Goal: Task Accomplishment & Management: Use online tool/utility

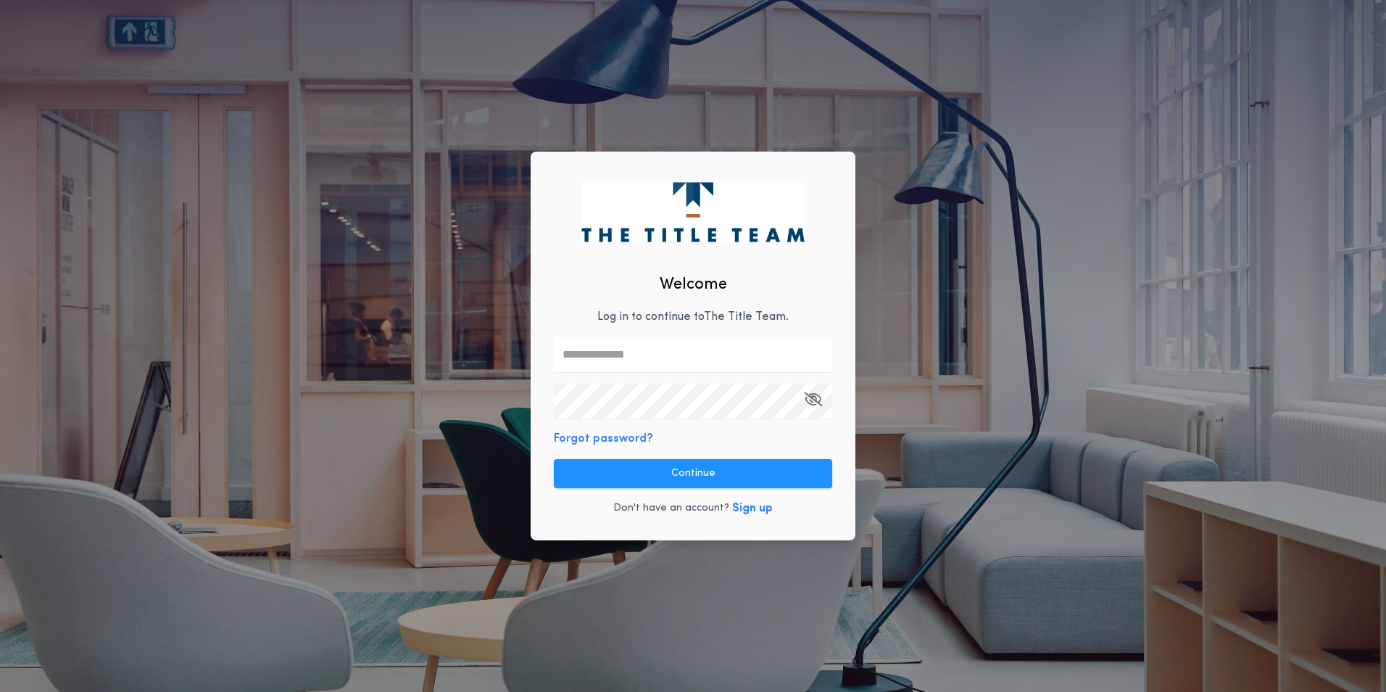
click at [662, 354] on input "text" at bounding box center [693, 354] width 278 height 35
click at [0, 691] on com-1password-button at bounding box center [0, 692] width 0 height 0
click at [722, 352] on input "text" at bounding box center [693, 354] width 278 height 35
click at [626, 357] on input "text" at bounding box center [693, 354] width 278 height 35
type input "**********"
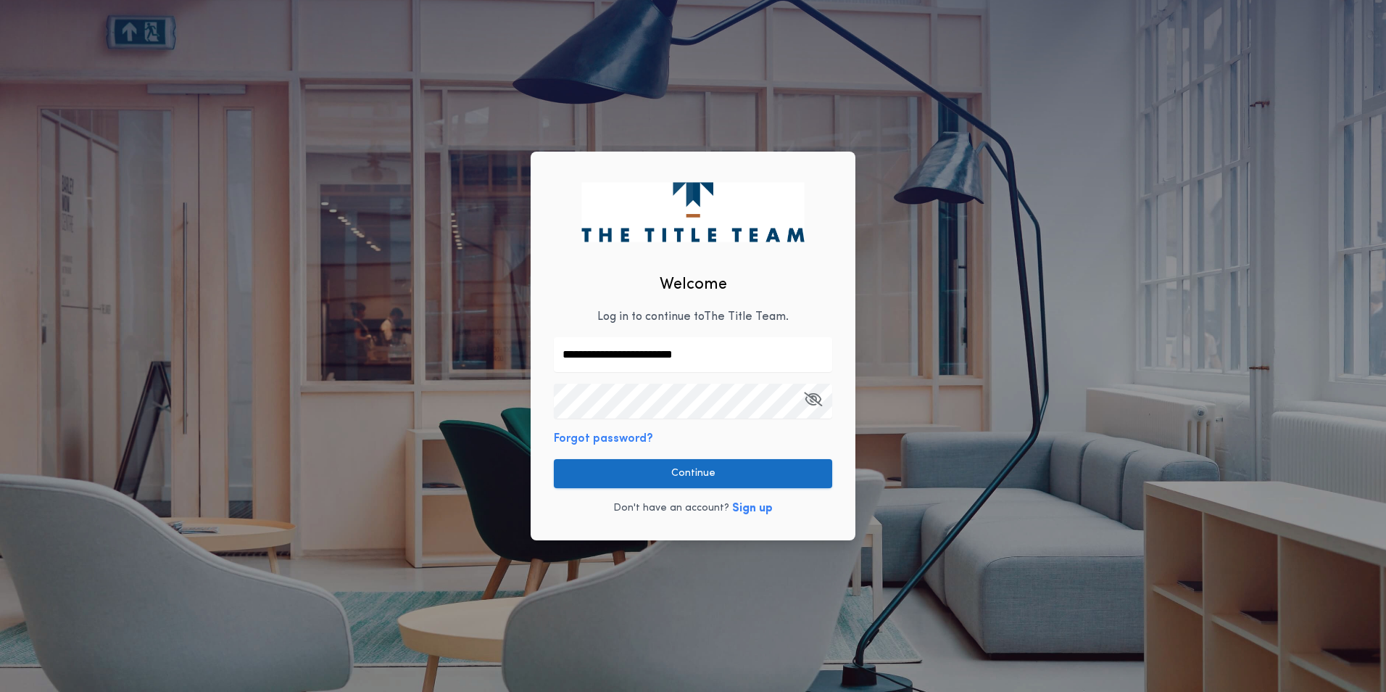
click at [678, 470] on button "Continue" at bounding box center [693, 473] width 278 height 29
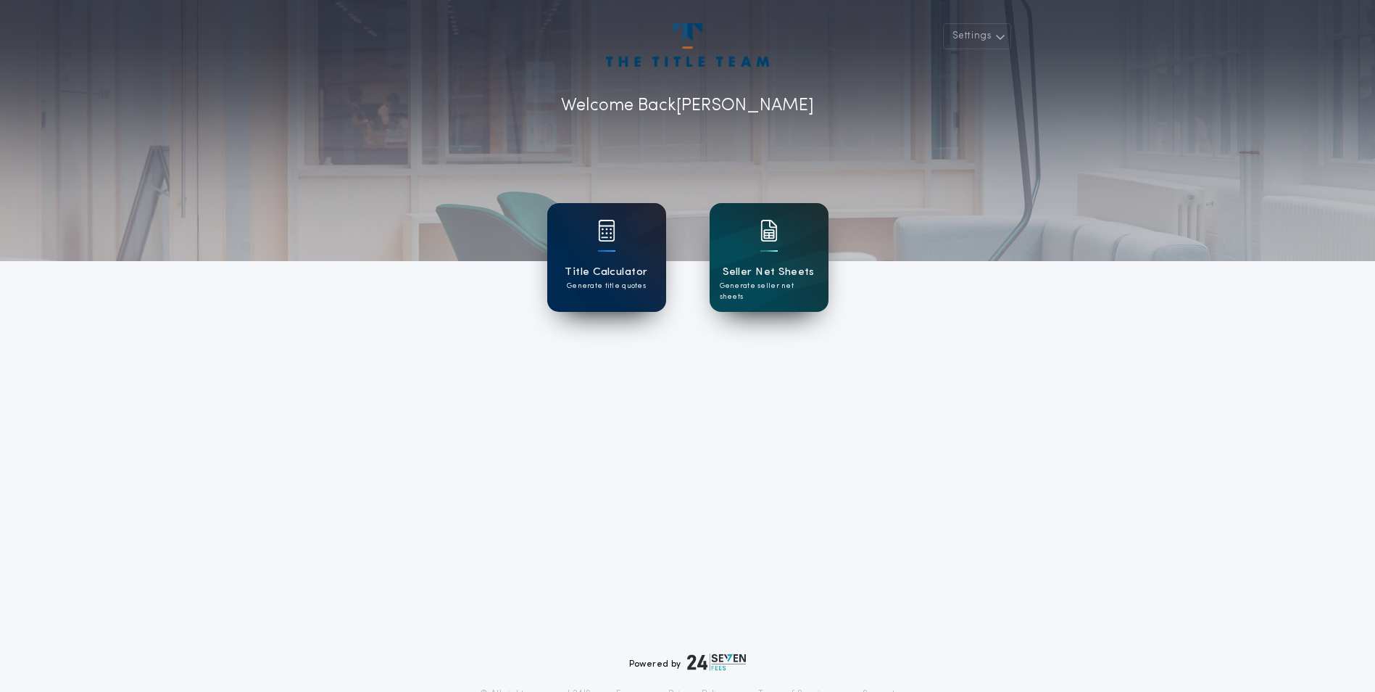
click at [599, 291] on div "Title Calculator Generate title quotes" at bounding box center [606, 257] width 119 height 109
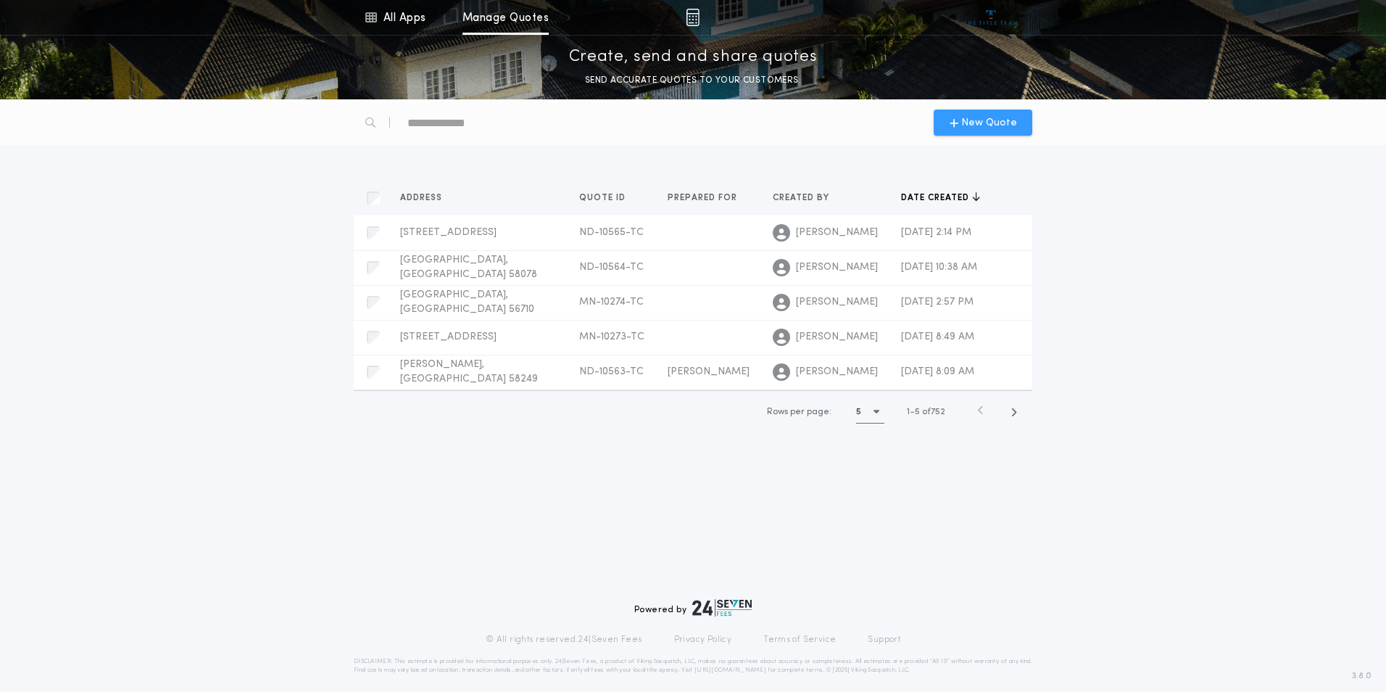
click at [1000, 119] on span "New Quote" at bounding box center [989, 122] width 56 height 15
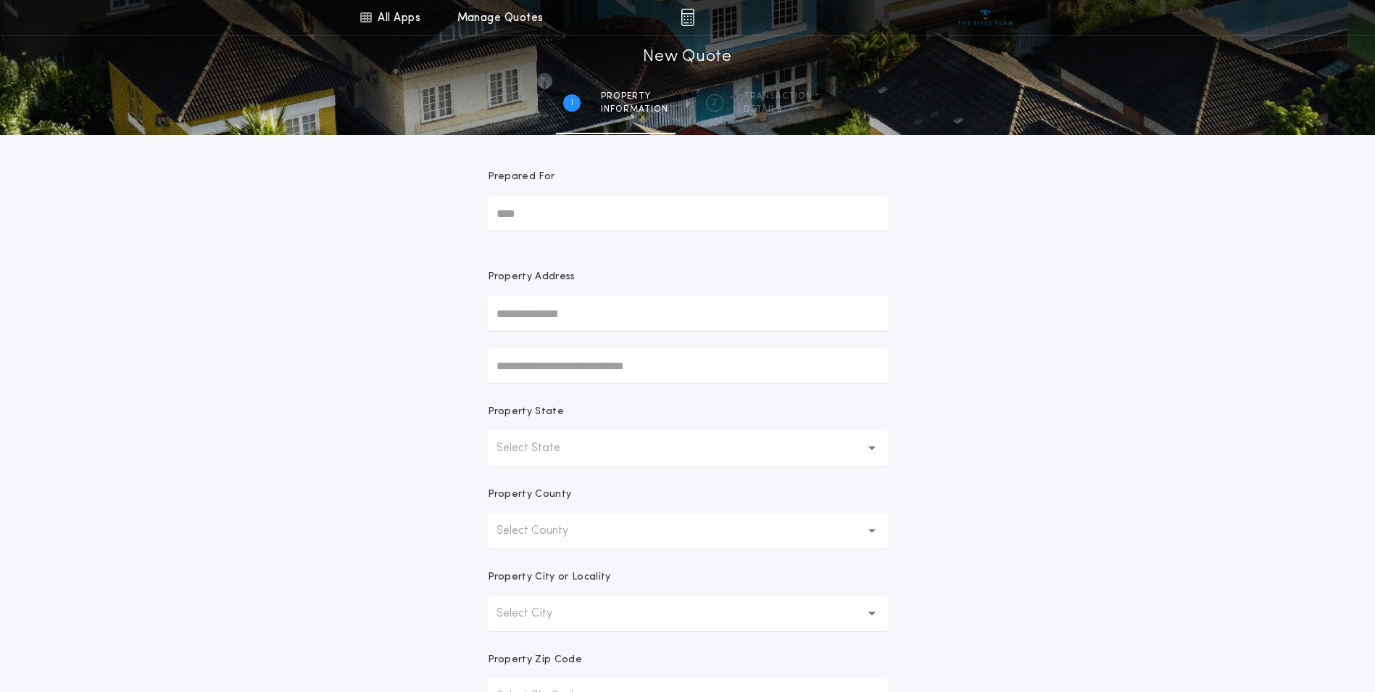
click at [634, 214] on input "Prepared For" at bounding box center [688, 213] width 400 height 35
type input "********"
click at [518, 312] on input "text" at bounding box center [688, 313] width 400 height 35
type input "**********"
click at [564, 406] on ul "[STREET_ADDRESS] [STREET_ADDRESS][US_STATE] [STREET_ADDRESS]" at bounding box center [688, 371] width 400 height 80
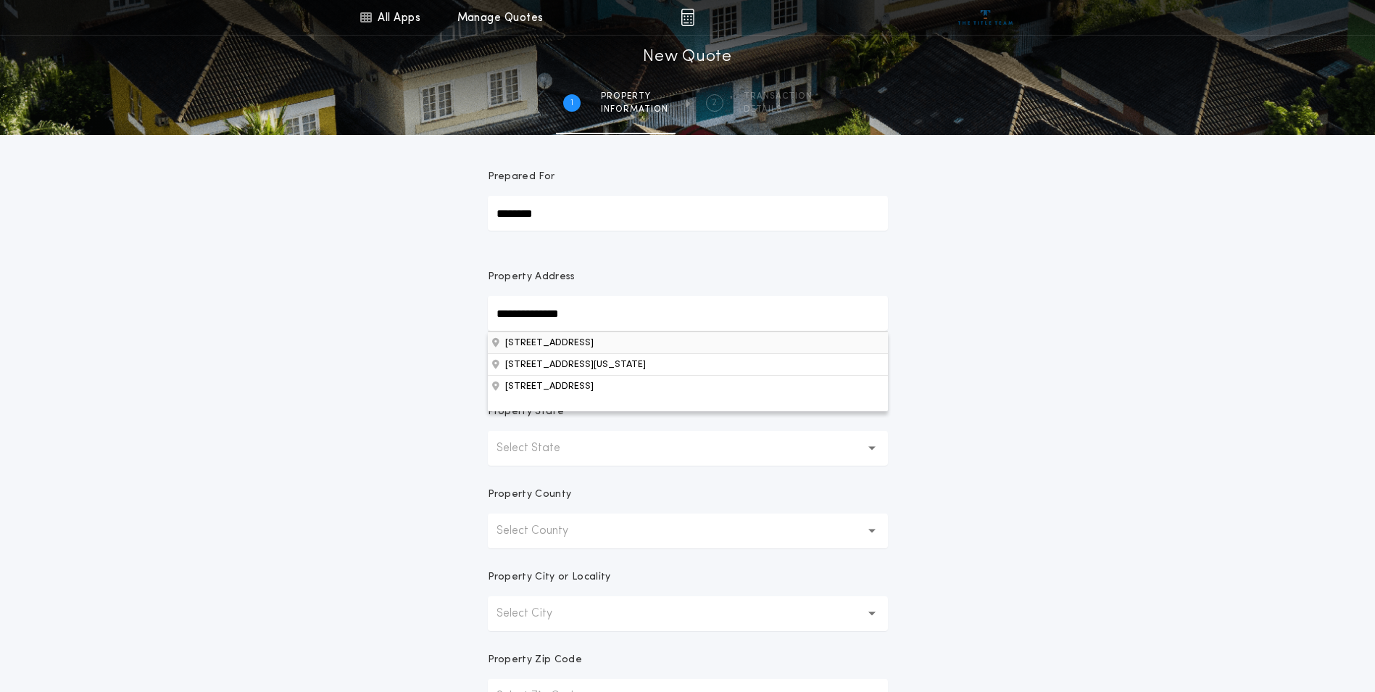
click at [539, 344] on button "[STREET_ADDRESS]" at bounding box center [688, 342] width 400 height 22
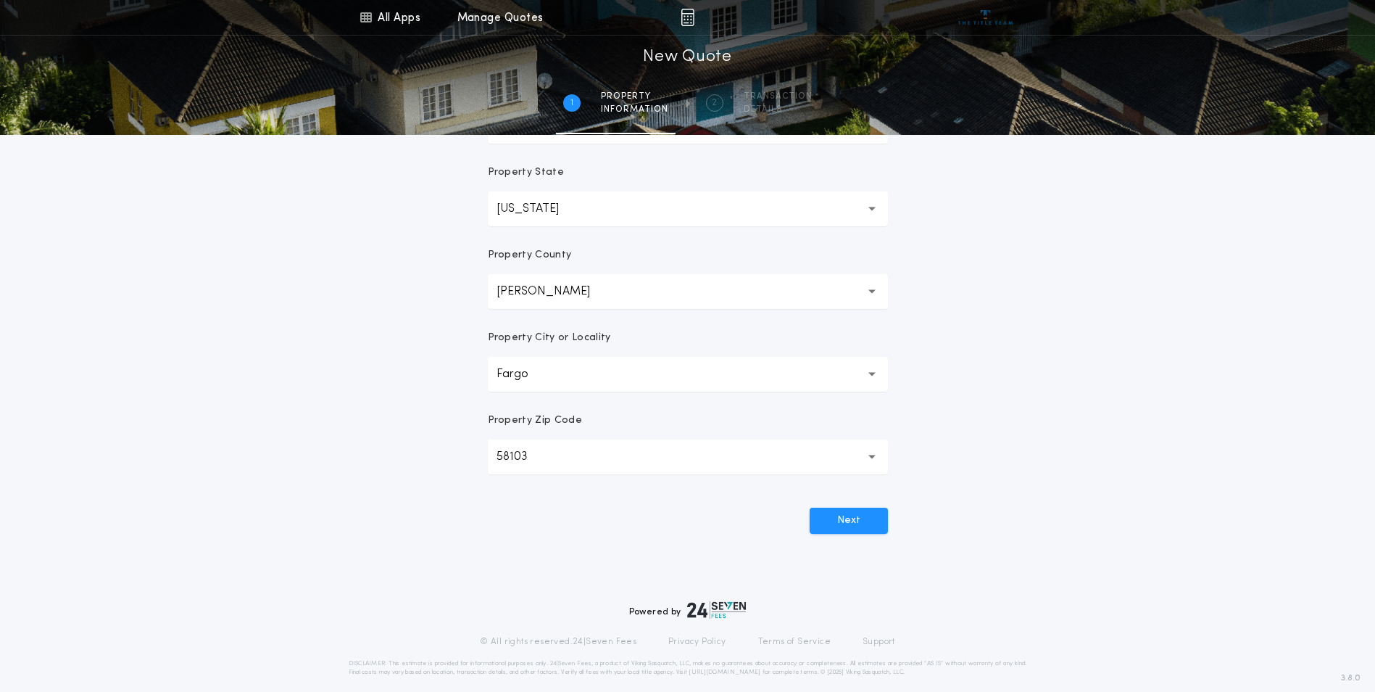
scroll to position [241, 0]
click at [833, 520] on button "Next" at bounding box center [849, 519] width 78 height 26
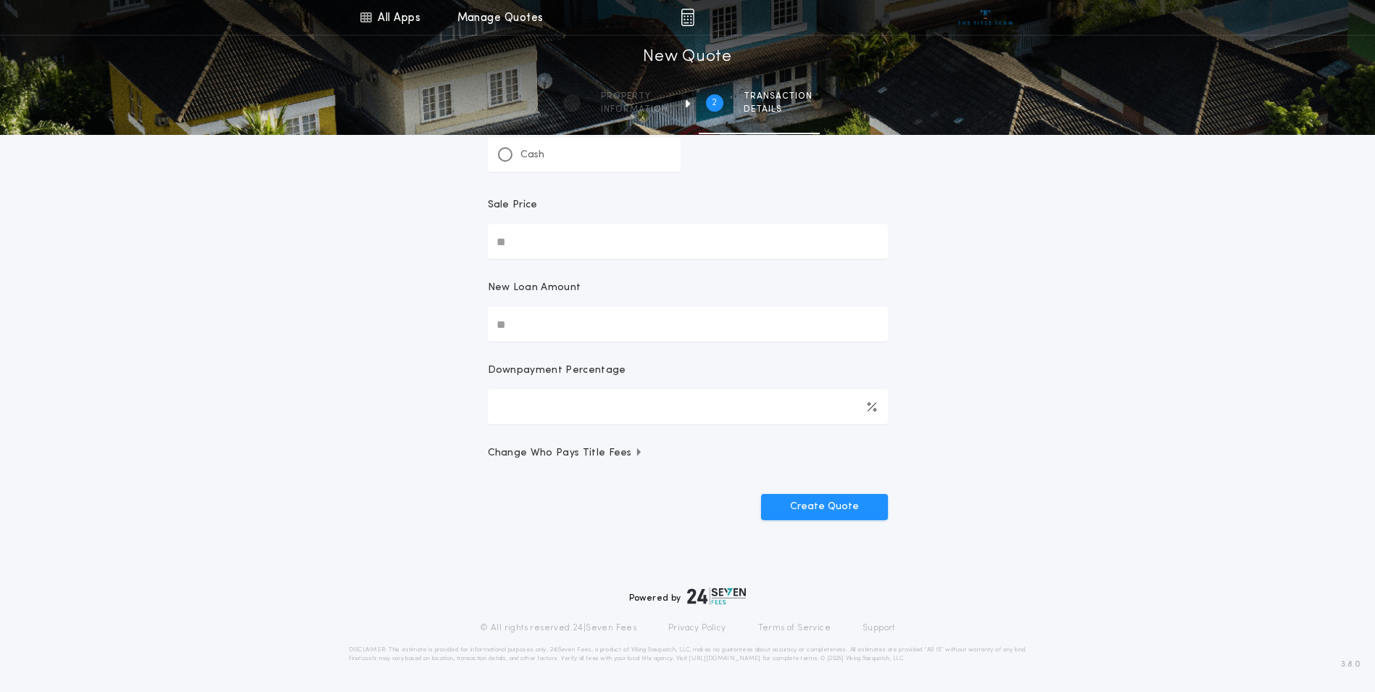
scroll to position [0, 0]
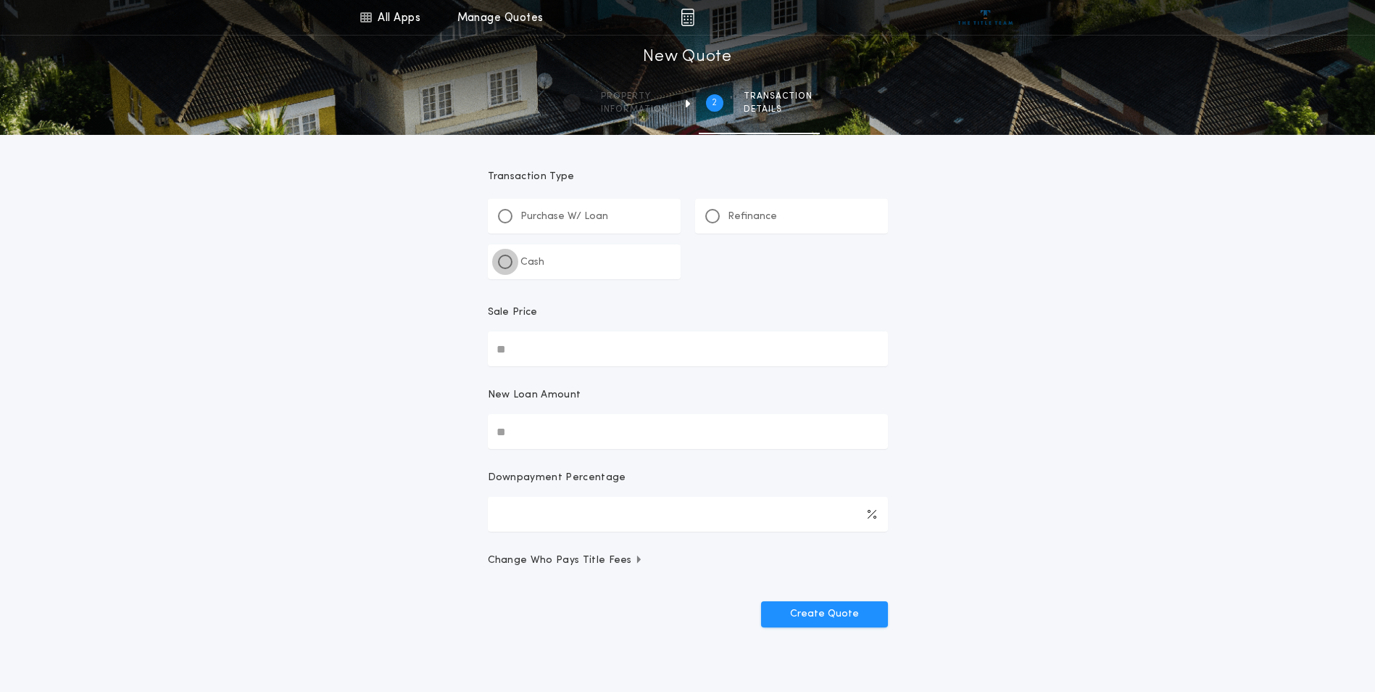
click at [499, 257] on div at bounding box center [505, 261] width 14 height 14
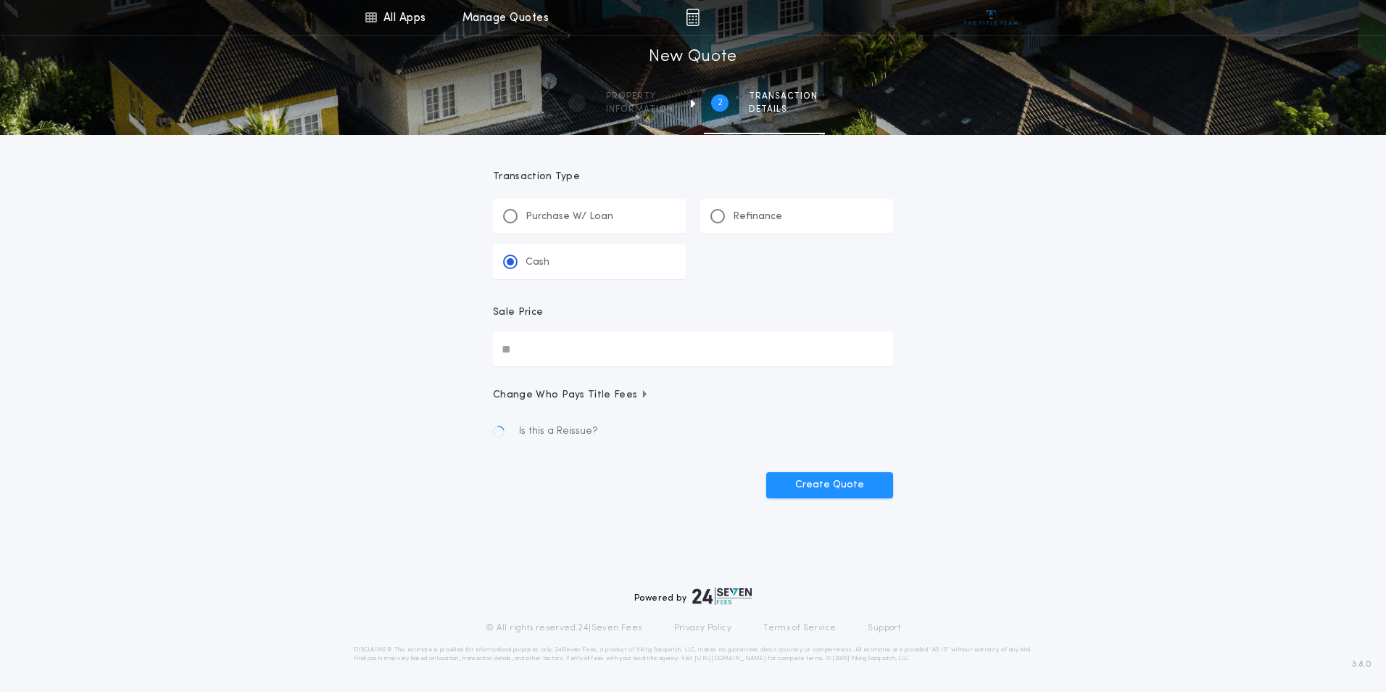
click at [534, 350] on input "Sale Price" at bounding box center [693, 348] width 400 height 35
type input "********"
click at [817, 443] on button "Create Quote" at bounding box center [829, 449] width 127 height 26
